Goal: Information Seeking & Learning: Check status

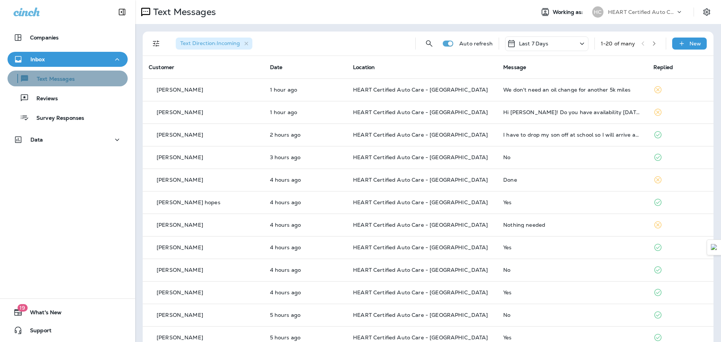
click at [85, 82] on div "Text Messages" at bounding box center [68, 78] width 114 height 11
click at [52, 82] on p "Text Messages" at bounding box center [51, 79] width 45 height 7
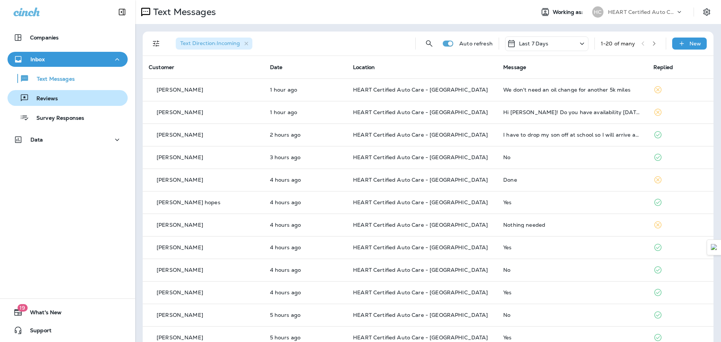
click at [61, 93] on div "Reviews" at bounding box center [68, 97] width 114 height 11
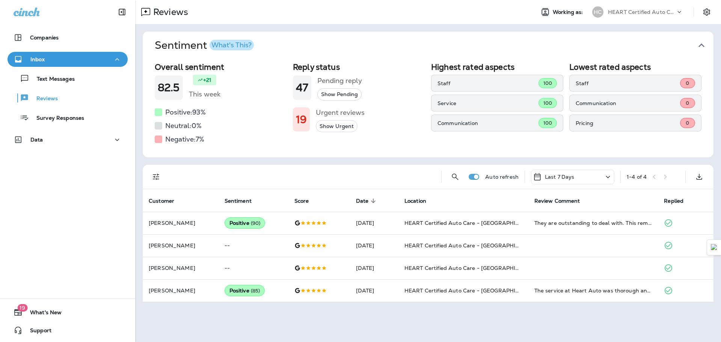
click at [609, 175] on icon at bounding box center [608, 176] width 9 height 9
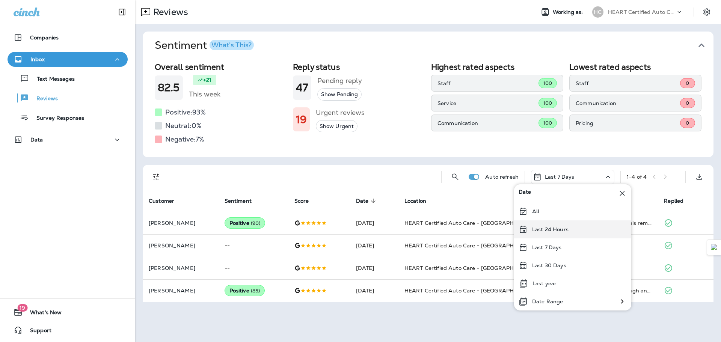
click at [571, 230] on div "Last 24 Hours" at bounding box center [572, 230] width 117 height 18
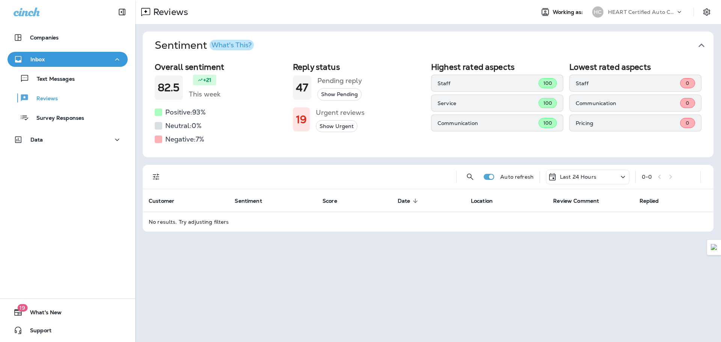
click at [624, 175] on icon at bounding box center [623, 176] width 9 height 9
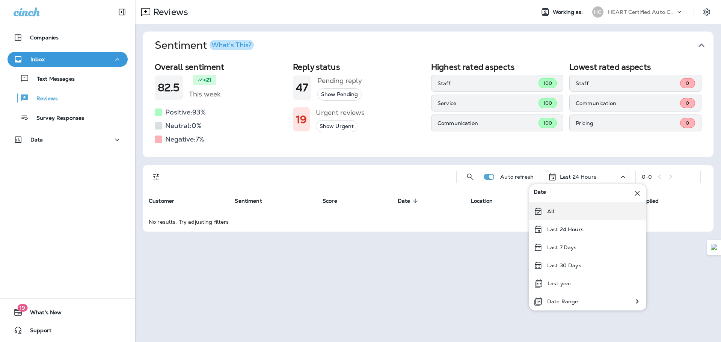
click at [576, 207] on div "All" at bounding box center [587, 211] width 117 height 18
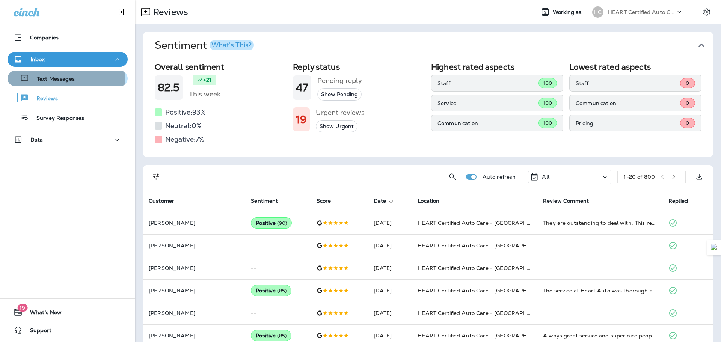
click at [59, 80] on p "Text Messages" at bounding box center [51, 79] width 45 height 7
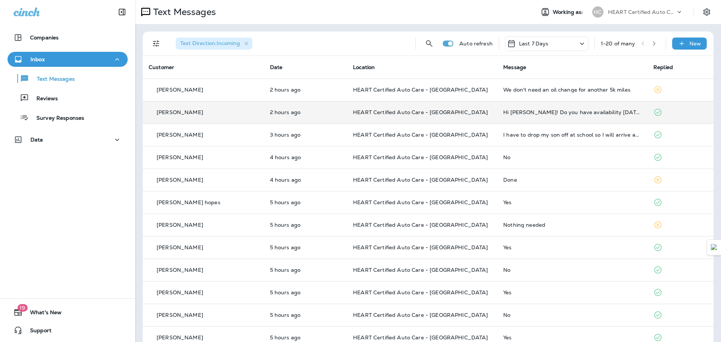
click at [672, 113] on td at bounding box center [681, 112] width 66 height 23
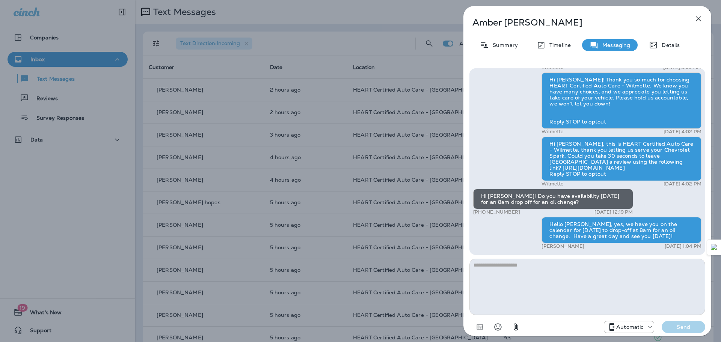
click at [700, 19] on icon "button" at bounding box center [698, 18] width 9 height 9
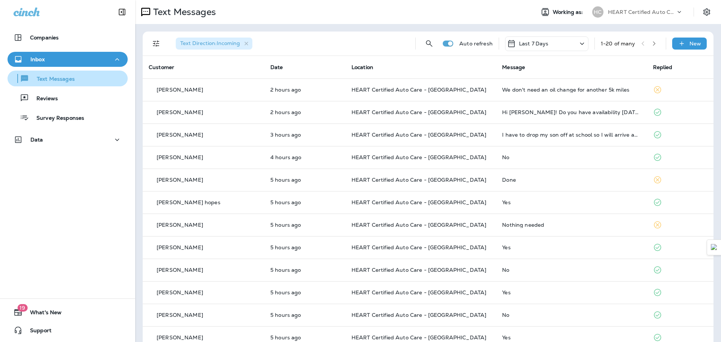
click at [95, 81] on div "Text Messages" at bounding box center [68, 78] width 114 height 11
